Goal: Information Seeking & Learning: Understand process/instructions

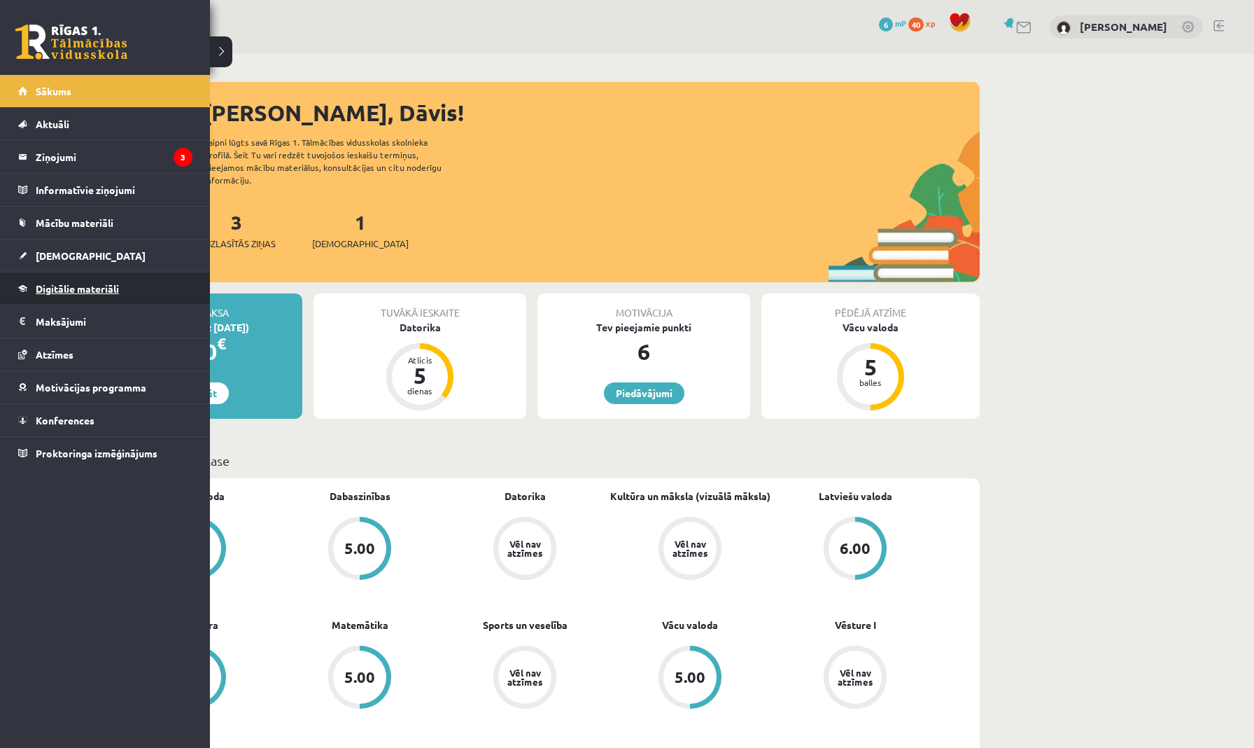
click at [77, 280] on link "Digitālie materiāli" at bounding box center [105, 288] width 174 height 32
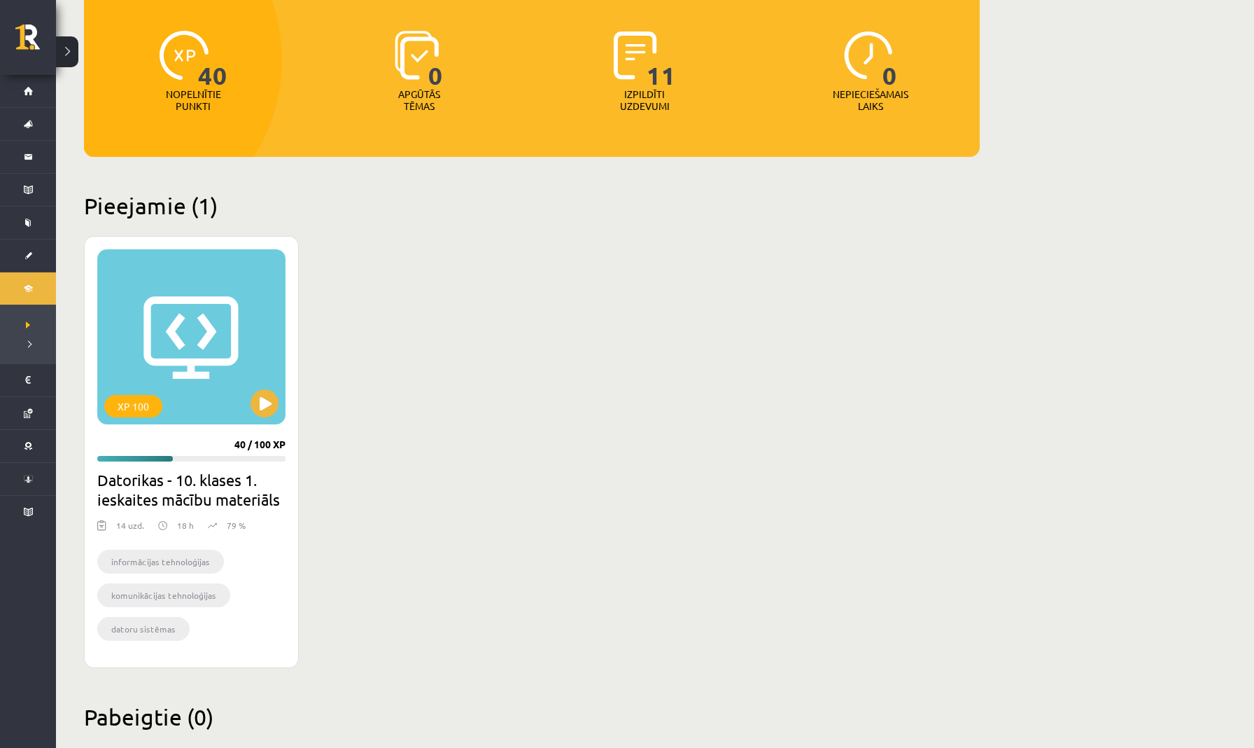
scroll to position [164, 0]
click at [267, 396] on button at bounding box center [265, 402] width 28 height 28
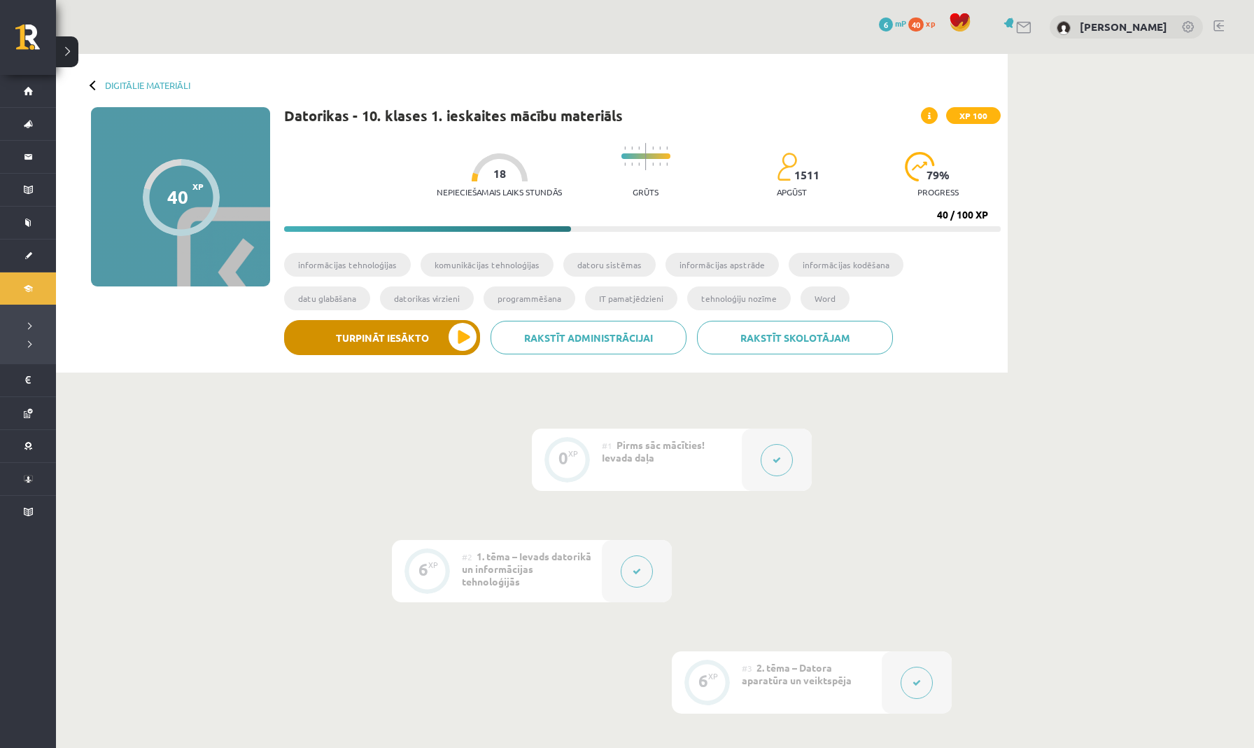
click at [438, 339] on button "Turpināt iesākto" at bounding box center [382, 337] width 196 height 35
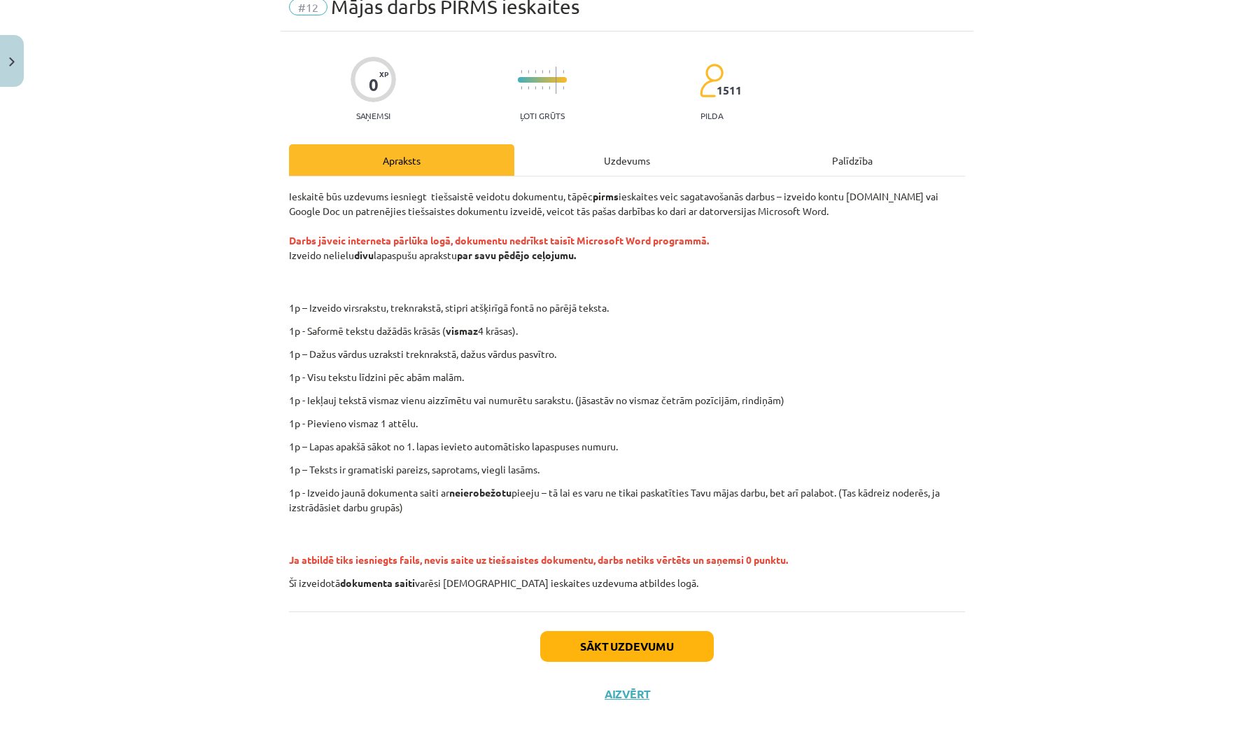
scroll to position [64, 0]
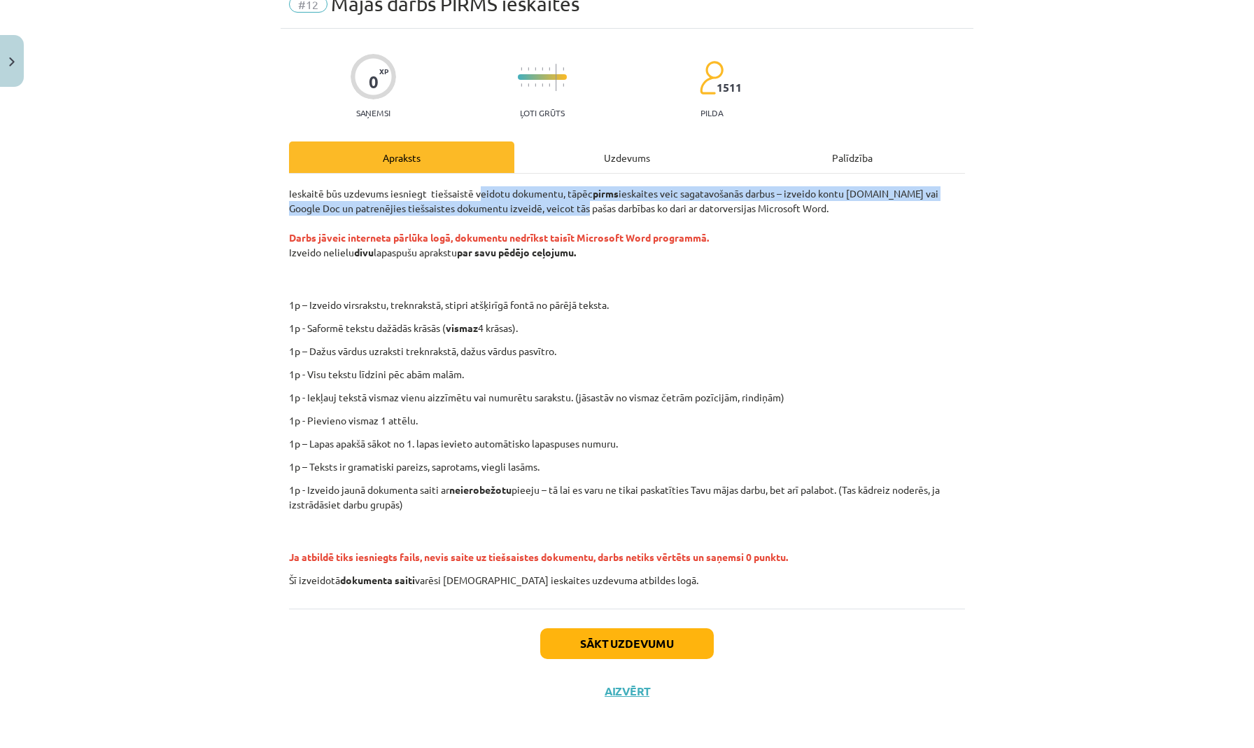
drag, startPoint x: 480, startPoint y: 195, endPoint x: 567, endPoint y: 203, distance: 87.2
click at [567, 203] on p "Ieskaitē būs uzdevums iesniegt tiešsaistē veidotu dokumentu, tāpēc pirms ieskai…" at bounding box center [627, 237] width 676 height 103
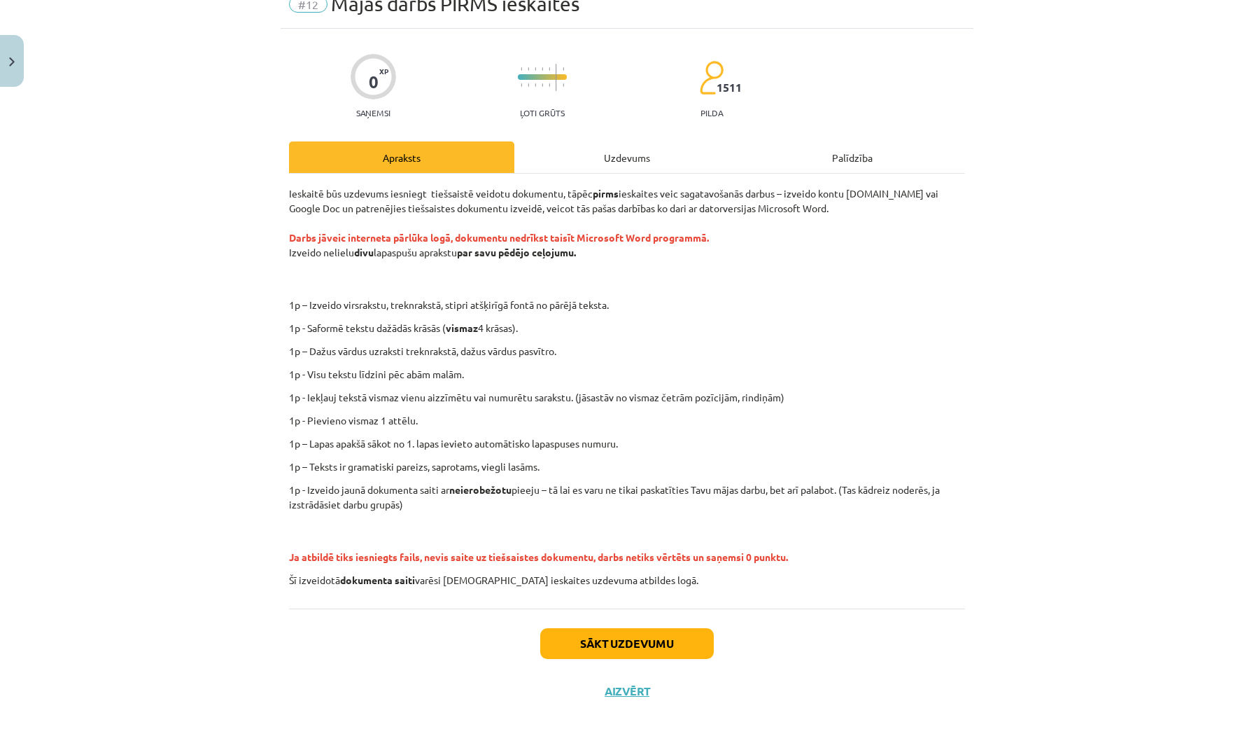
click at [594, 209] on p "Ieskaitē būs uzdevums iesniegt tiešsaistē veidotu dokumentu, tāpēc pirms ieskai…" at bounding box center [627, 237] width 676 height 103
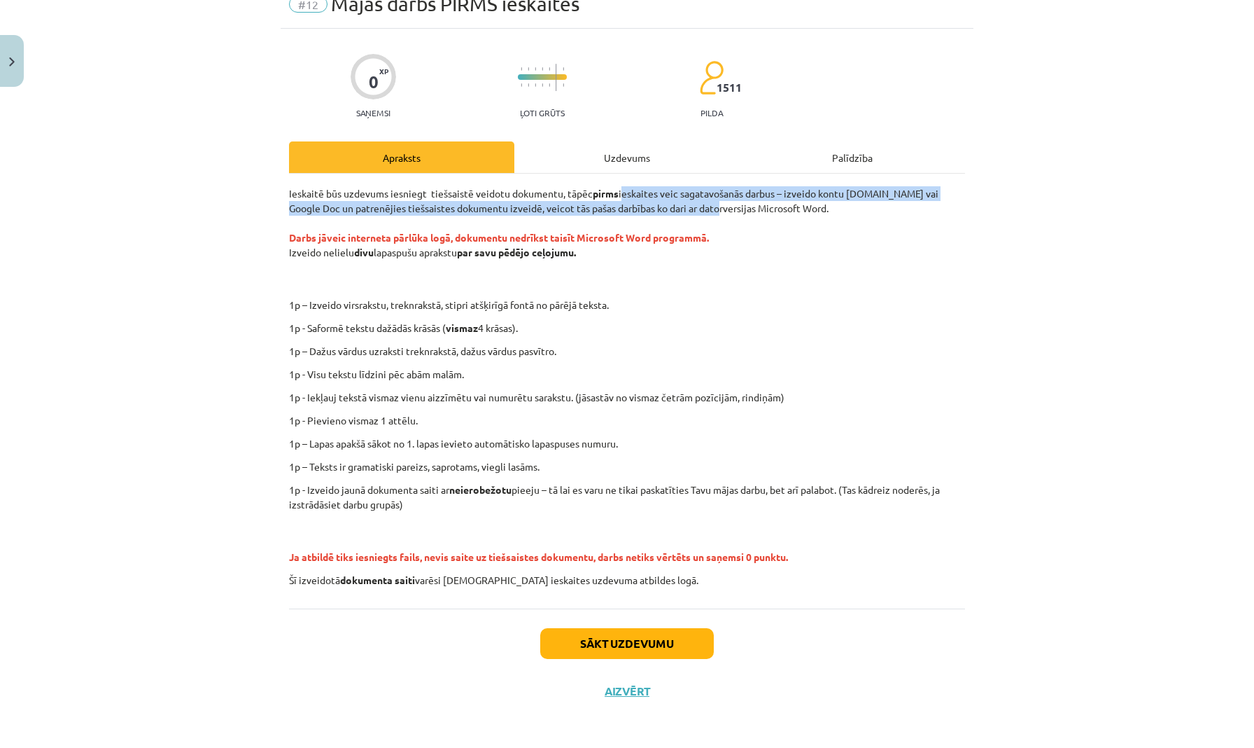
drag, startPoint x: 626, startPoint y: 192, endPoint x: 704, endPoint y: 199, distance: 78.7
click at [704, 199] on p "Ieskaitē būs uzdevums iesniegt tiešsaistē veidotu dokumentu, tāpēc pirms ieskai…" at bounding box center [627, 237] width 676 height 103
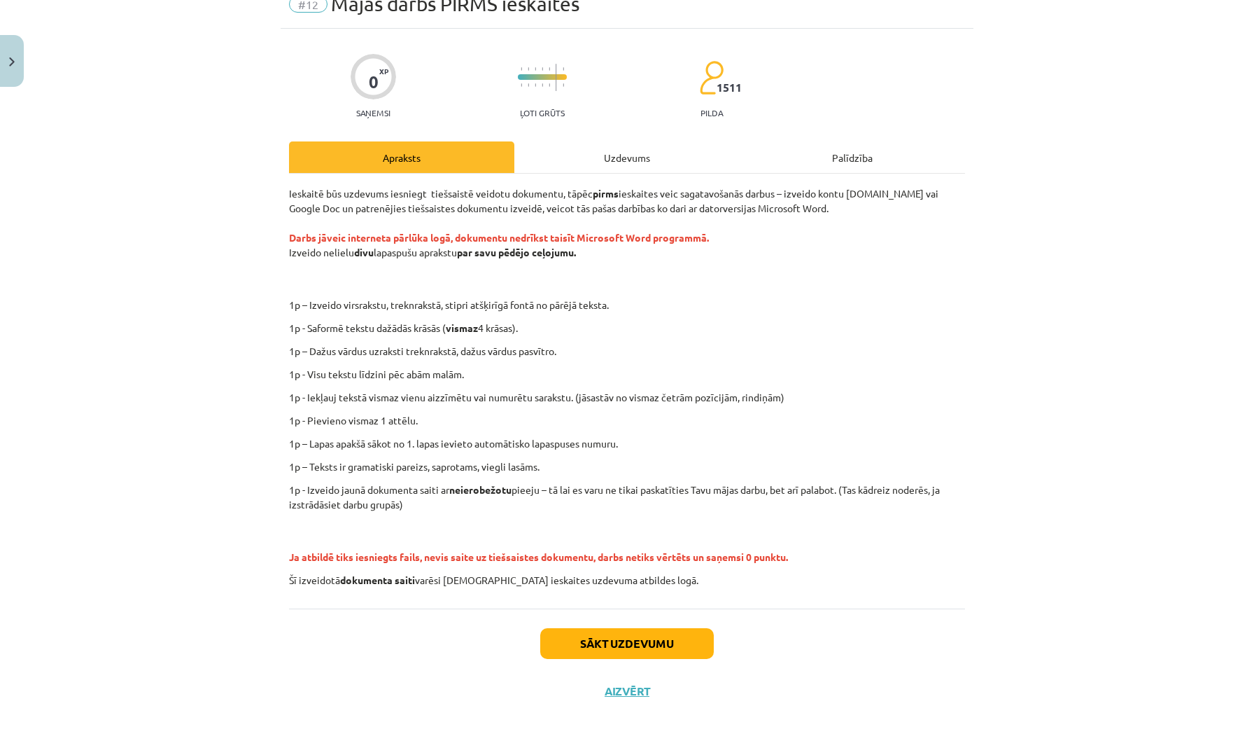
click at [783, 228] on p "Ieskaitē būs uzdevums iesniegt tiešsaistē veidotu dokumentu, tāpēc pirms ieskai…" at bounding box center [627, 237] width 676 height 103
drag, startPoint x: 329, startPoint y: 206, endPoint x: 354, endPoint y: 204, distance: 25.4
click at [354, 204] on p "Ieskaitē būs uzdevums iesniegt tiešsaistē veidotu dokumentu, tāpēc pirms ieskai…" at bounding box center [627, 237] width 676 height 103
click at [449, 234] on strong "Darbs jāveic interneta pārlūka logā, dokumentu nedrīkst taisīt Microsoft Word p…" at bounding box center [499, 237] width 420 height 13
drag, startPoint x: 621, startPoint y: 206, endPoint x: 655, endPoint y: 211, distance: 34.6
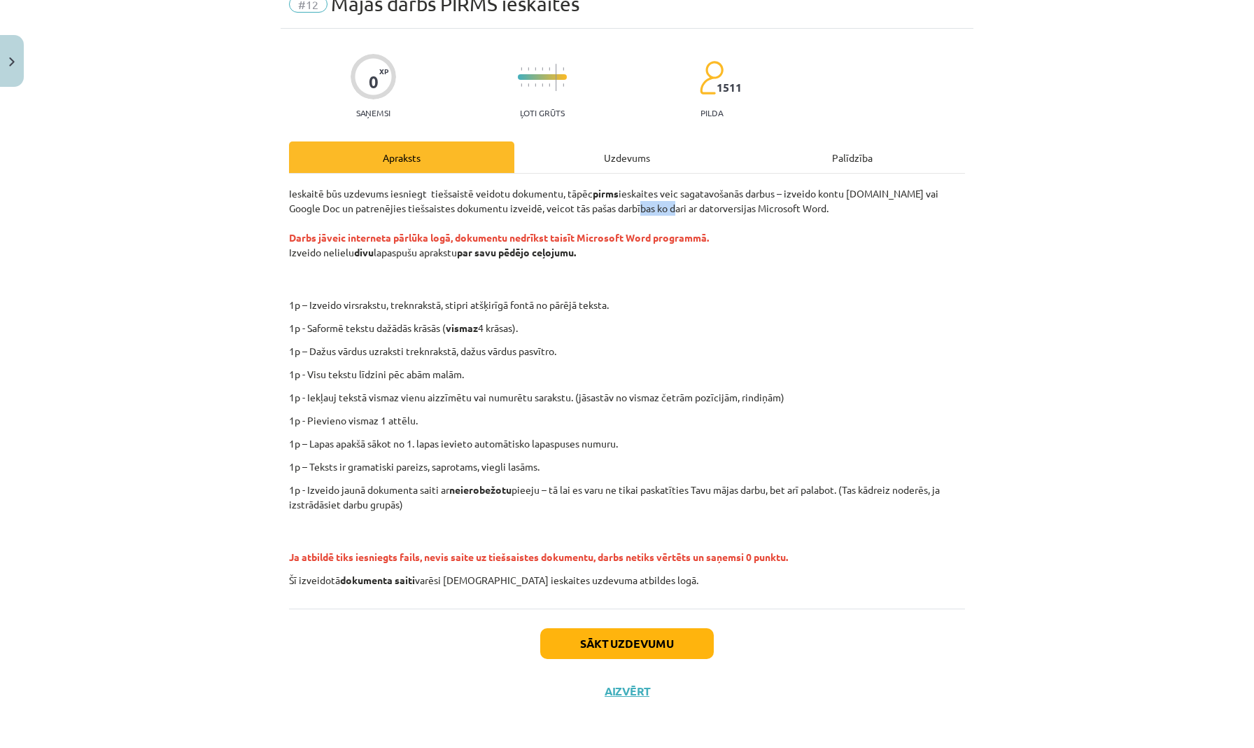
click at [655, 211] on p "Ieskaitē būs uzdevums iesniegt tiešsaistē veidotu dokumentu, tāpēc pirms ieskai…" at bounding box center [627, 237] width 676 height 103
click at [395, 253] on p "Ieskaitē būs uzdevums iesniegt tiešsaistē veidotu dokumentu, tāpēc pirms ieskai…" at bounding box center [627, 237] width 676 height 103
click at [593, 633] on button "Sākt uzdevumu" at bounding box center [627, 643] width 174 height 31
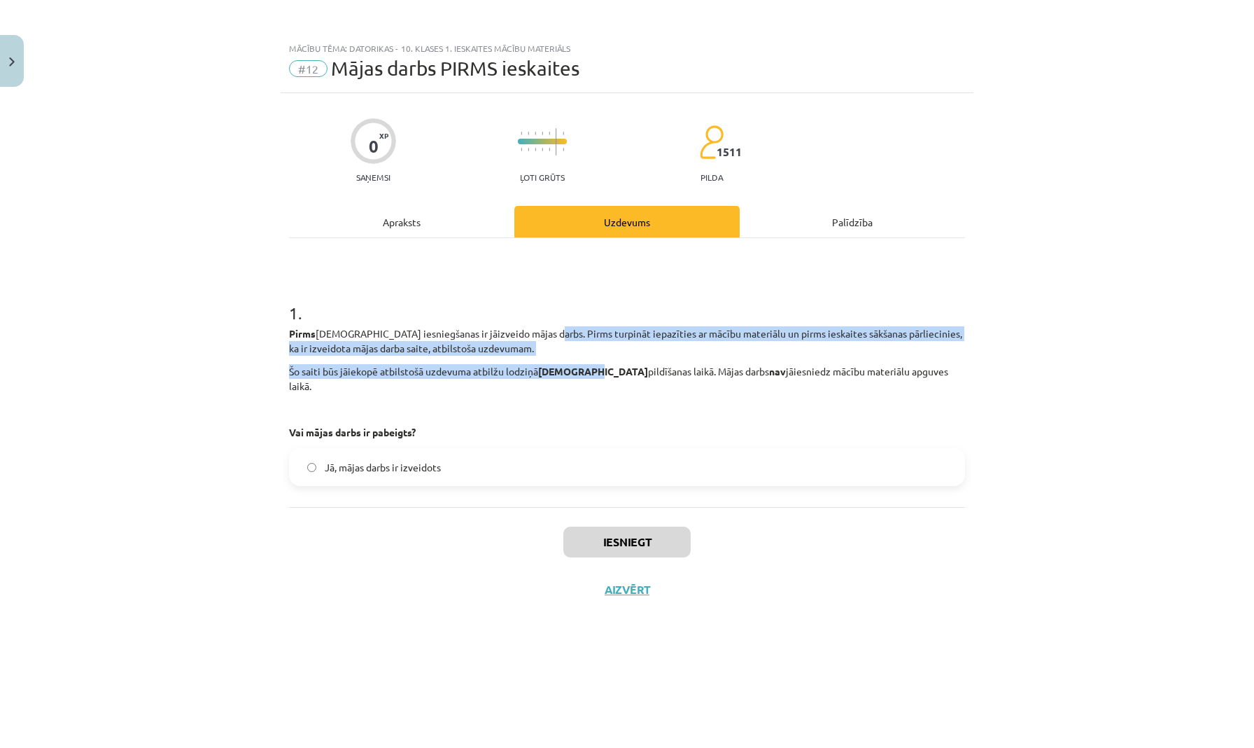
drag, startPoint x: 532, startPoint y: 334, endPoint x: 587, endPoint y: 369, distance: 65.4
click at [587, 369] on div "Pirms ieskaites iesniegšanas ir jāizveido mājas darbs. Pirms turpināt iepazītie…" at bounding box center [627, 382] width 676 height 113
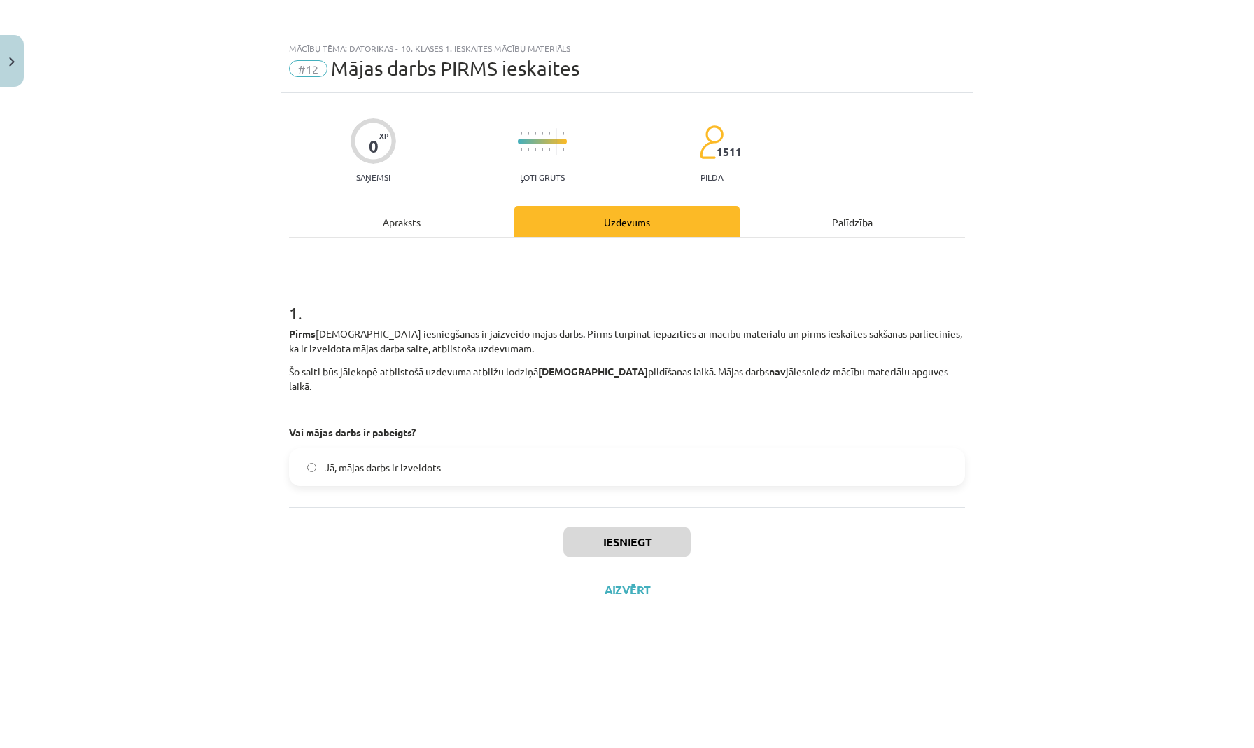
click at [421, 281] on h1 "1 ." at bounding box center [627, 300] width 676 height 43
click at [412, 224] on div "Apraksts" at bounding box center [401, 221] width 225 height 31
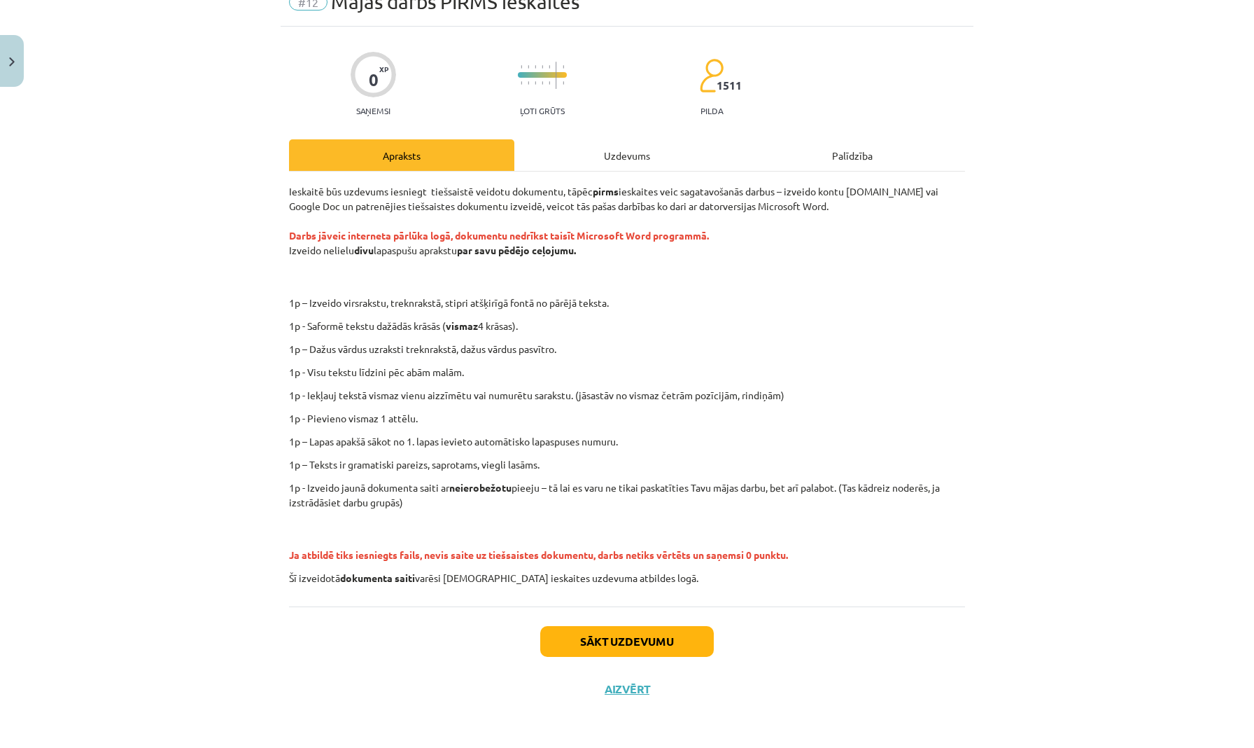
scroll to position [69, 0]
drag, startPoint x: 480, startPoint y: 189, endPoint x: 492, endPoint y: 188, distance: 12.0
click at [492, 188] on p "Ieskaitē būs uzdevums iesniegt tiešsaistē veidotu dokumentu, tāpēc pirms ieskai…" at bounding box center [627, 235] width 676 height 103
click at [470, 202] on p "Ieskaitē būs uzdevums iesniegt tiešsaistē veidotu dokumentu, tāpēc pirms ieskai…" at bounding box center [627, 235] width 676 height 103
drag, startPoint x: 482, startPoint y: 190, endPoint x: 569, endPoint y: 192, distance: 86.8
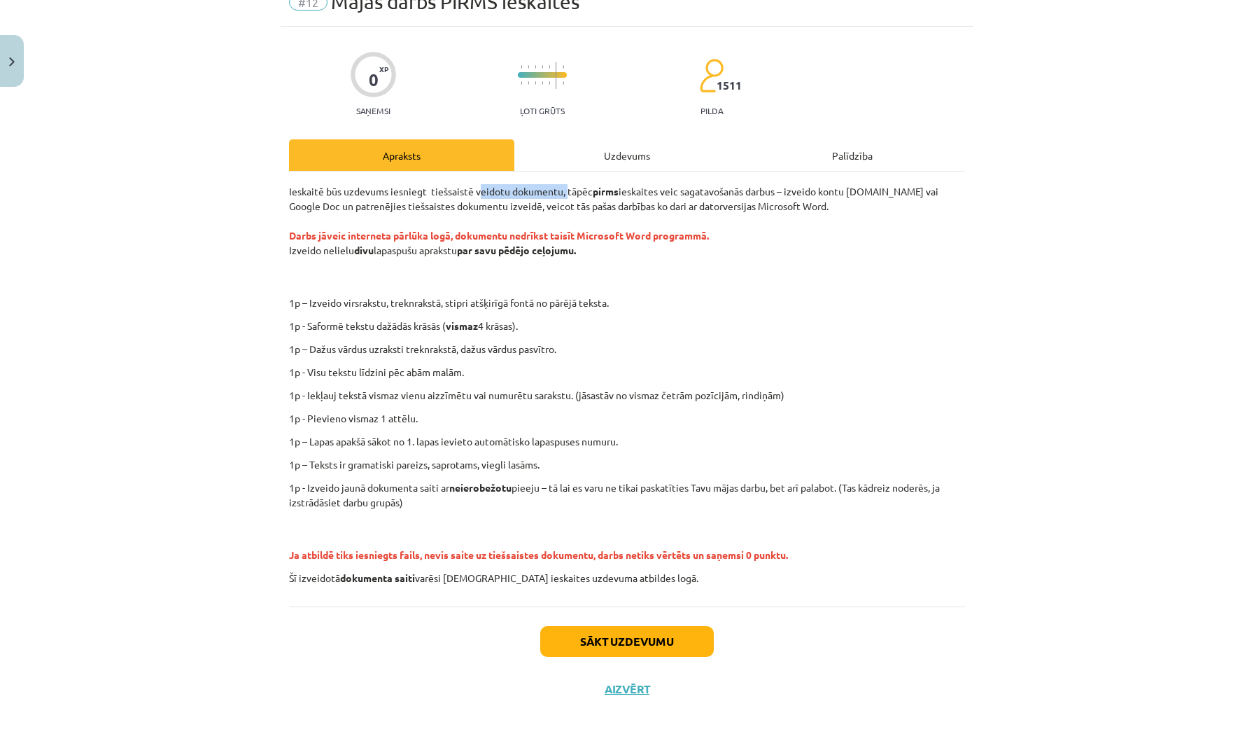
click at [569, 192] on p "Ieskaitē būs uzdevums iesniegt tiešsaistē veidotu dokumentu, tāpēc pirms ieskai…" at bounding box center [627, 235] width 676 height 103
click at [575, 245] on strong "par savu pēdējo ceļojumu." at bounding box center [516, 250] width 119 height 13
